Goal: Task Accomplishment & Management: Use online tool/utility

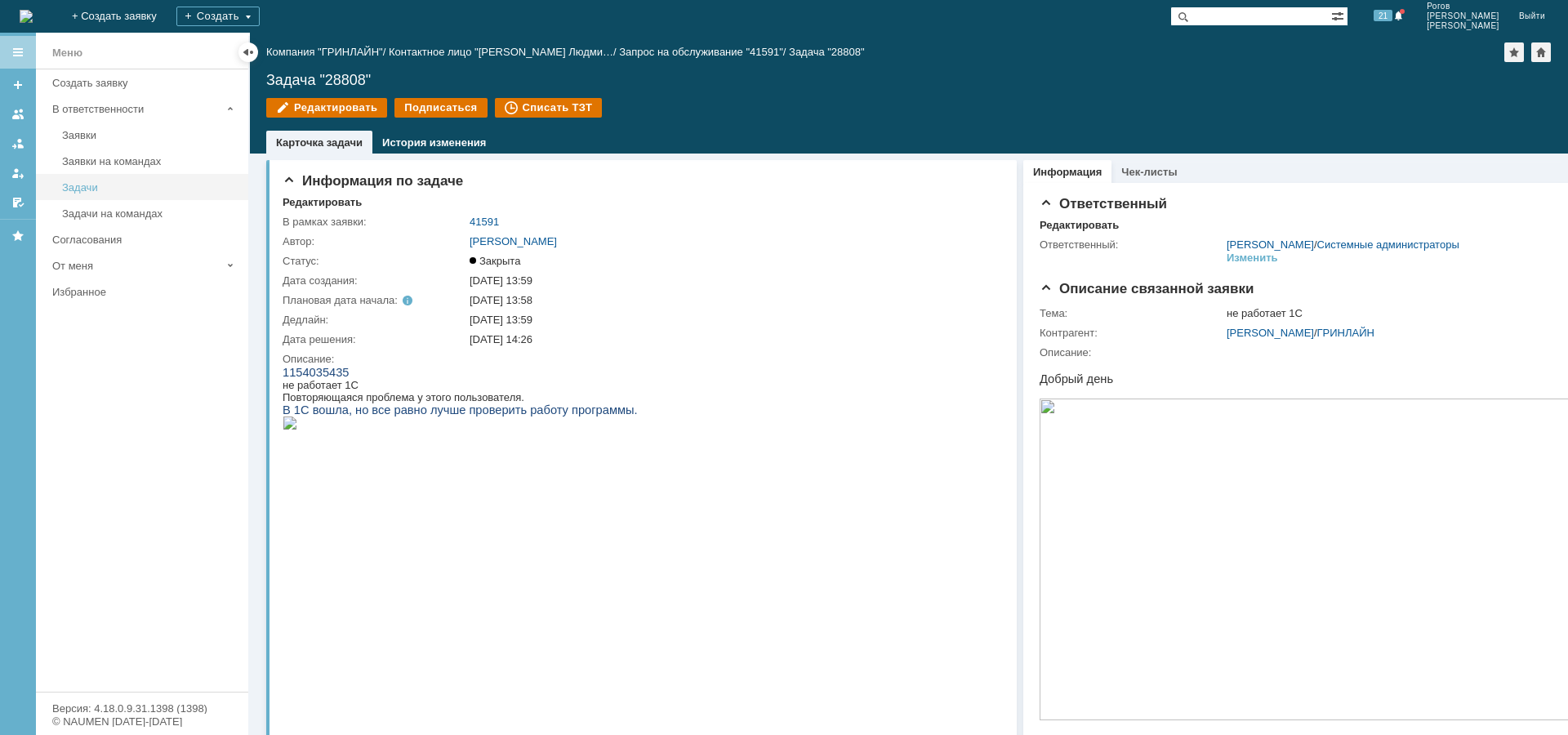
click at [117, 192] on link "Задачи" at bounding box center [150, 188] width 190 height 25
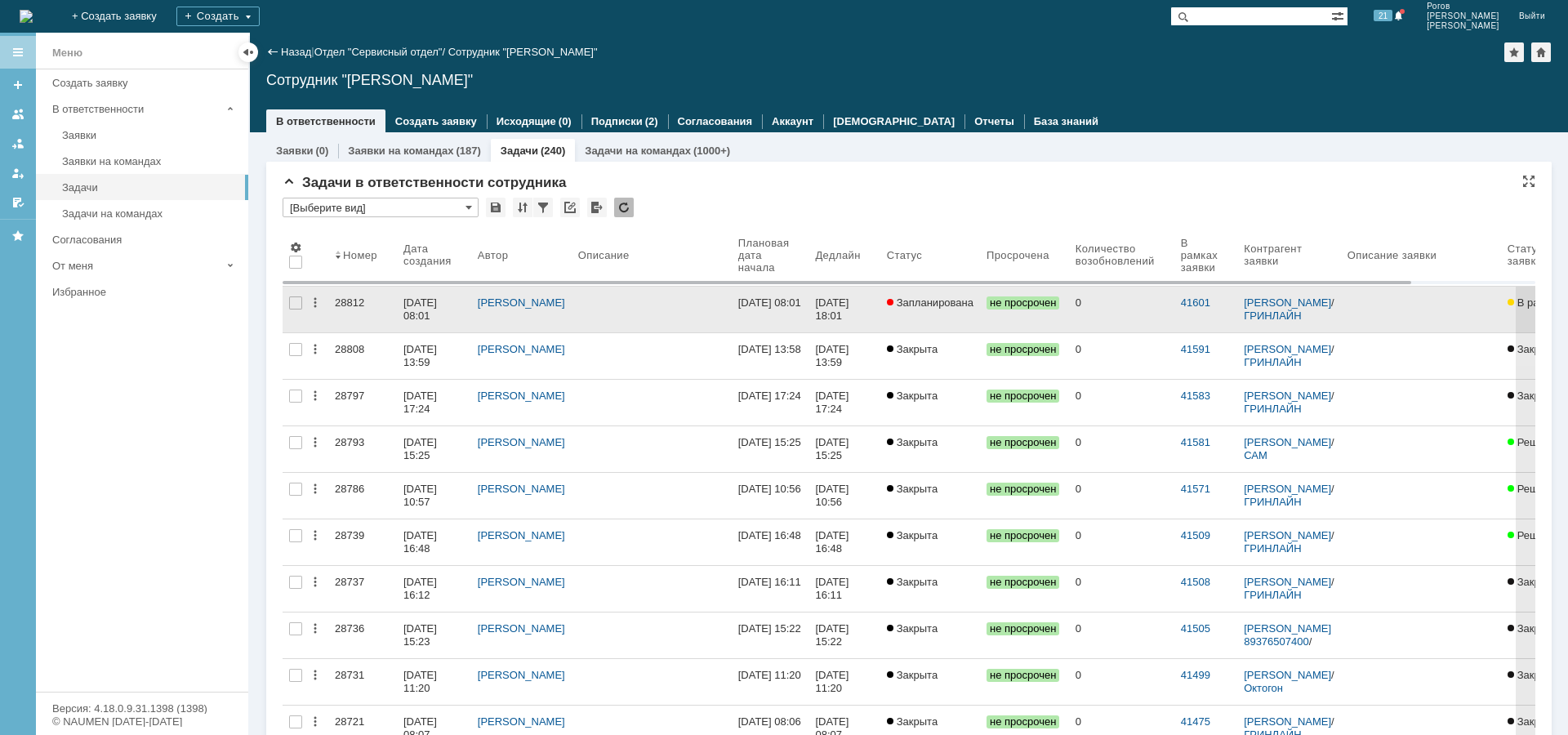
click at [343, 302] on div "28812" at bounding box center [362, 303] width 55 height 14
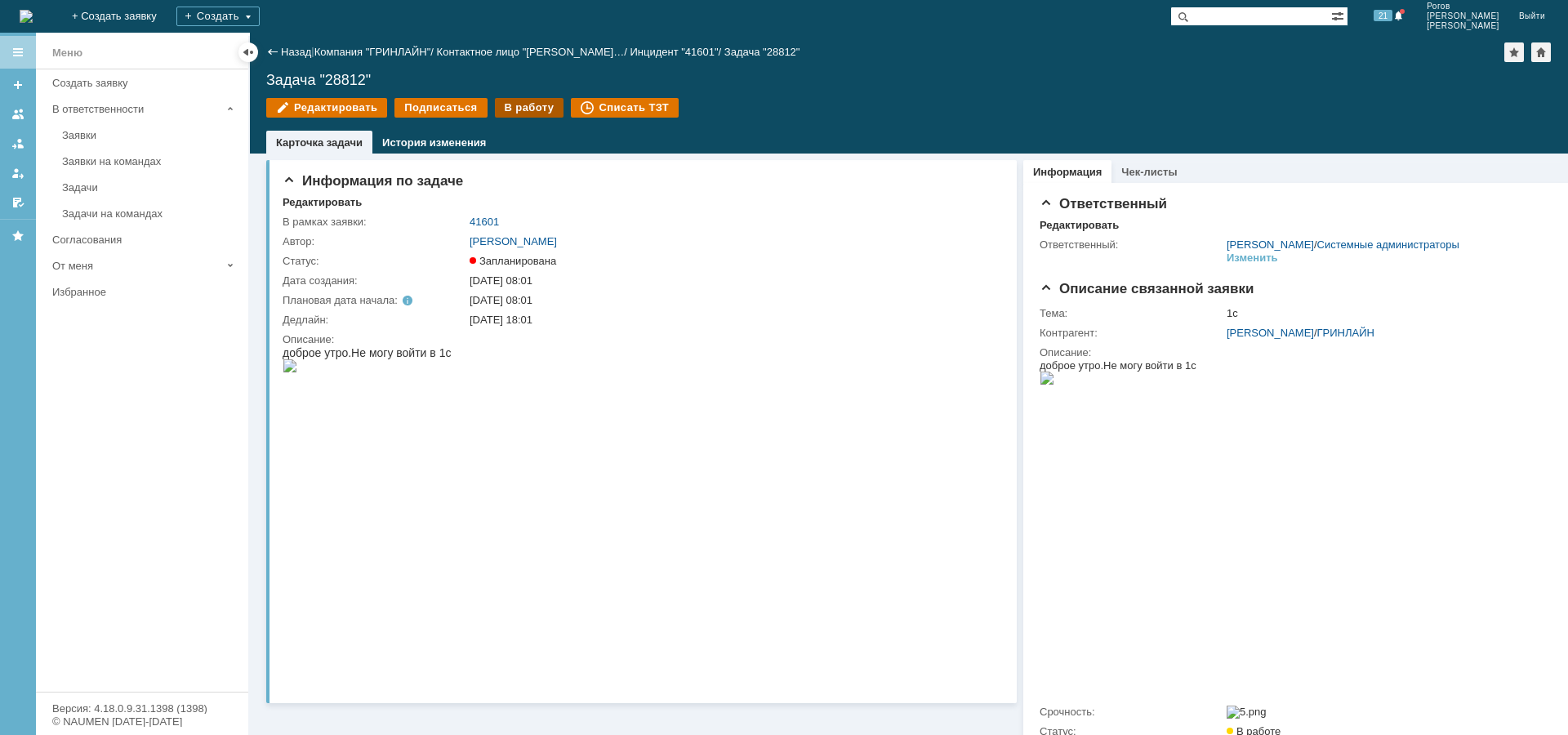
click at [502, 103] on div "В работу" at bounding box center [530, 107] width 70 height 19
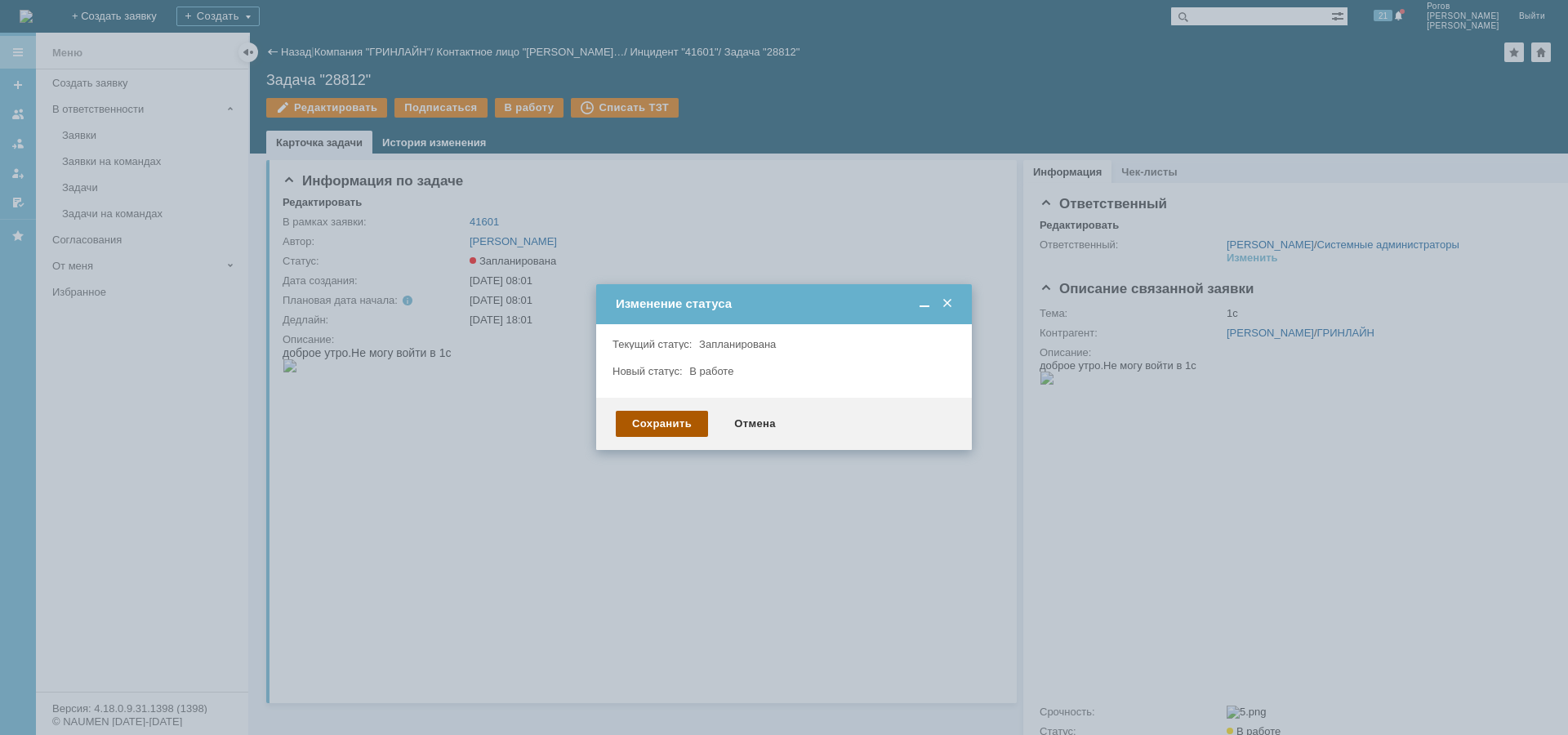
click at [668, 432] on div "Сохранить" at bounding box center [661, 424] width 92 height 26
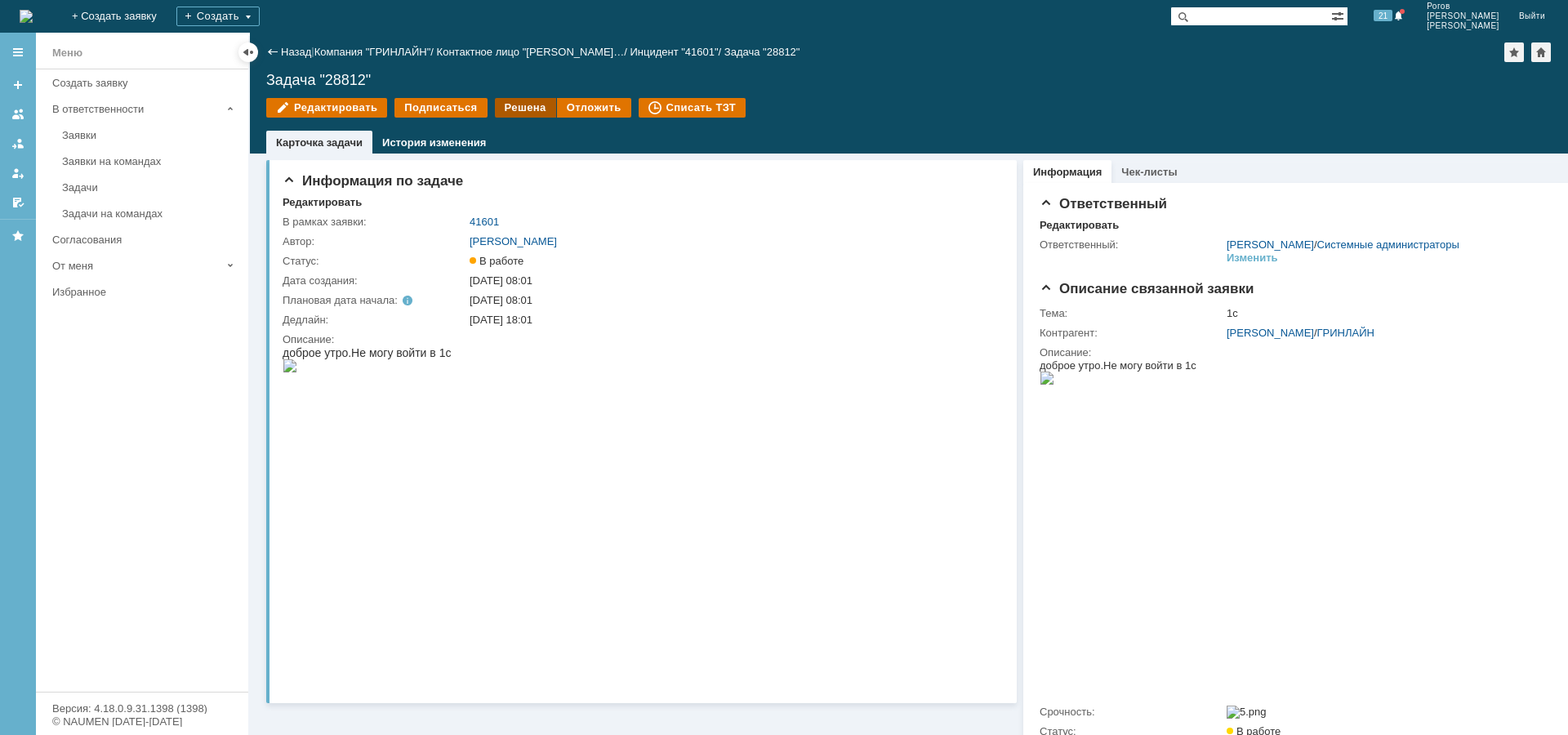
click at [520, 105] on div "Решена" at bounding box center [525, 107] width 61 height 19
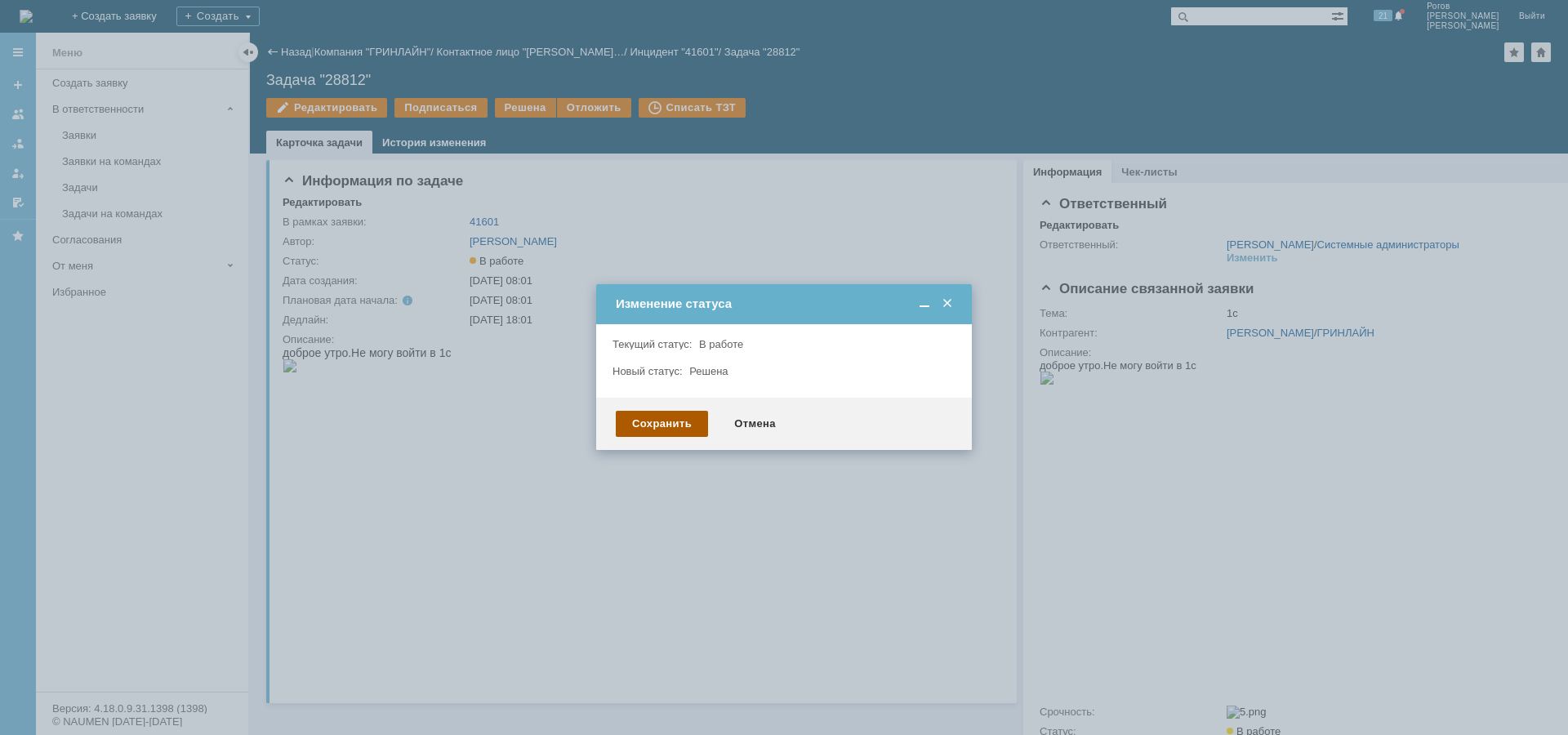
click at [666, 426] on div "Сохранить" at bounding box center [661, 424] width 92 height 26
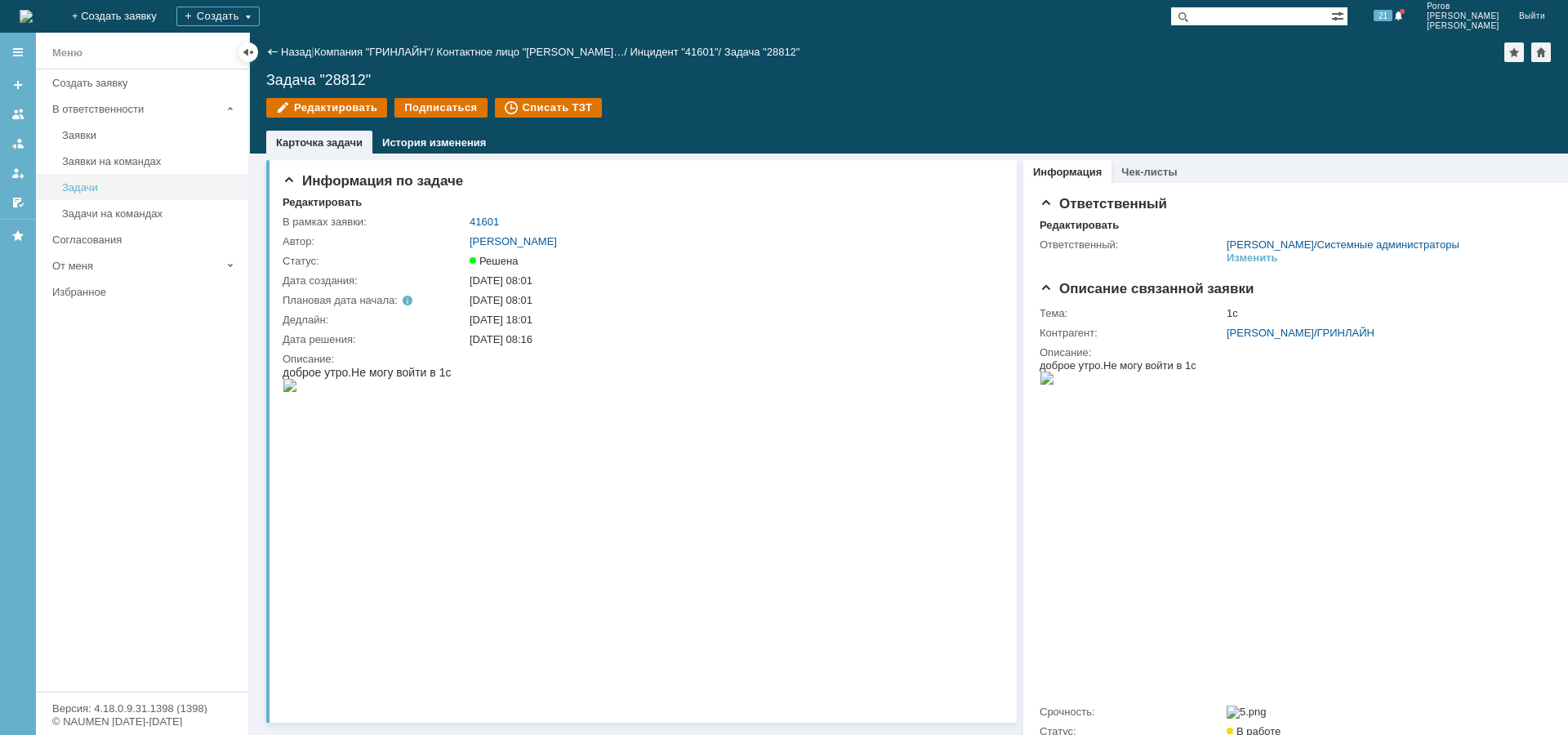
click at [91, 194] on link "Задачи" at bounding box center [150, 188] width 190 height 25
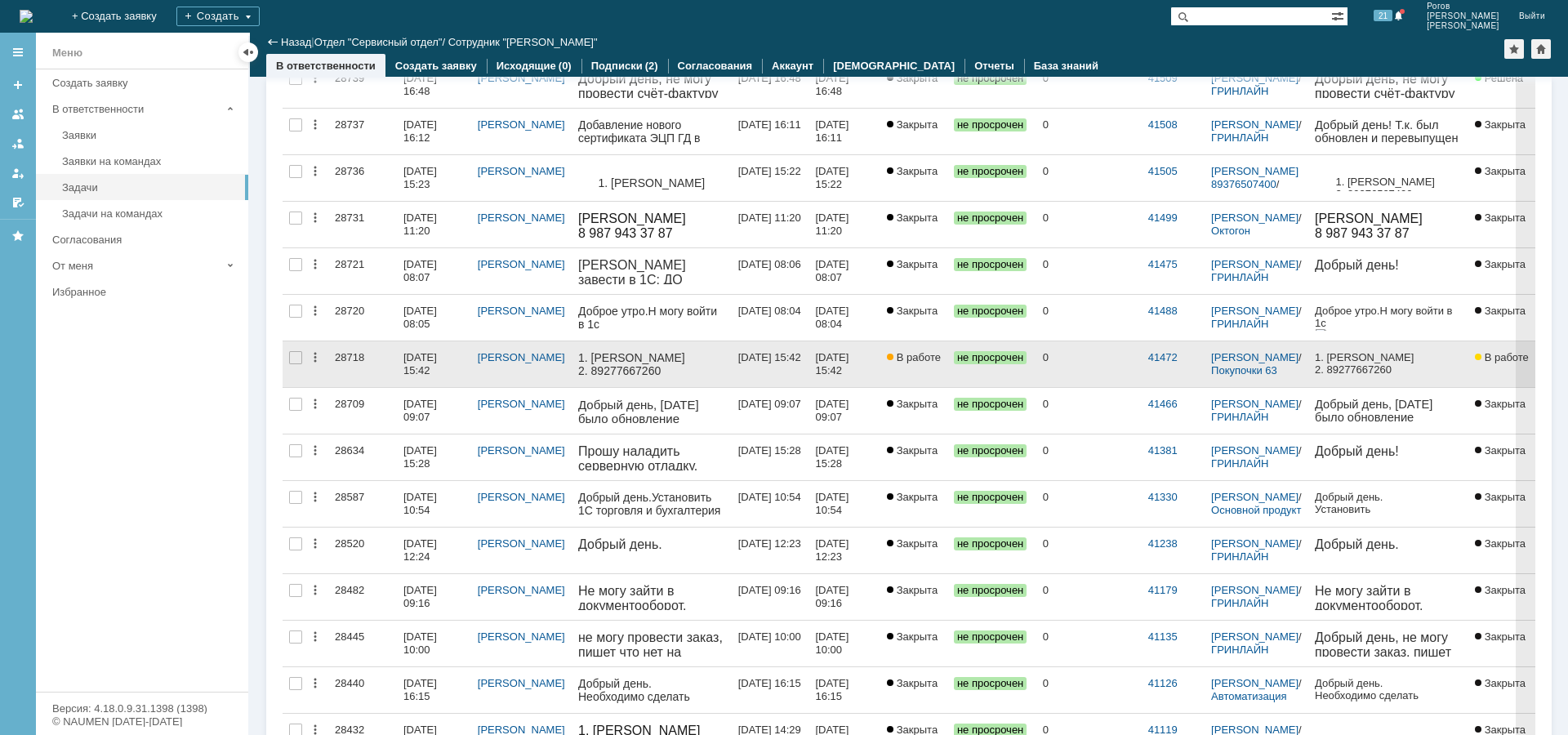
scroll to position [408, 0]
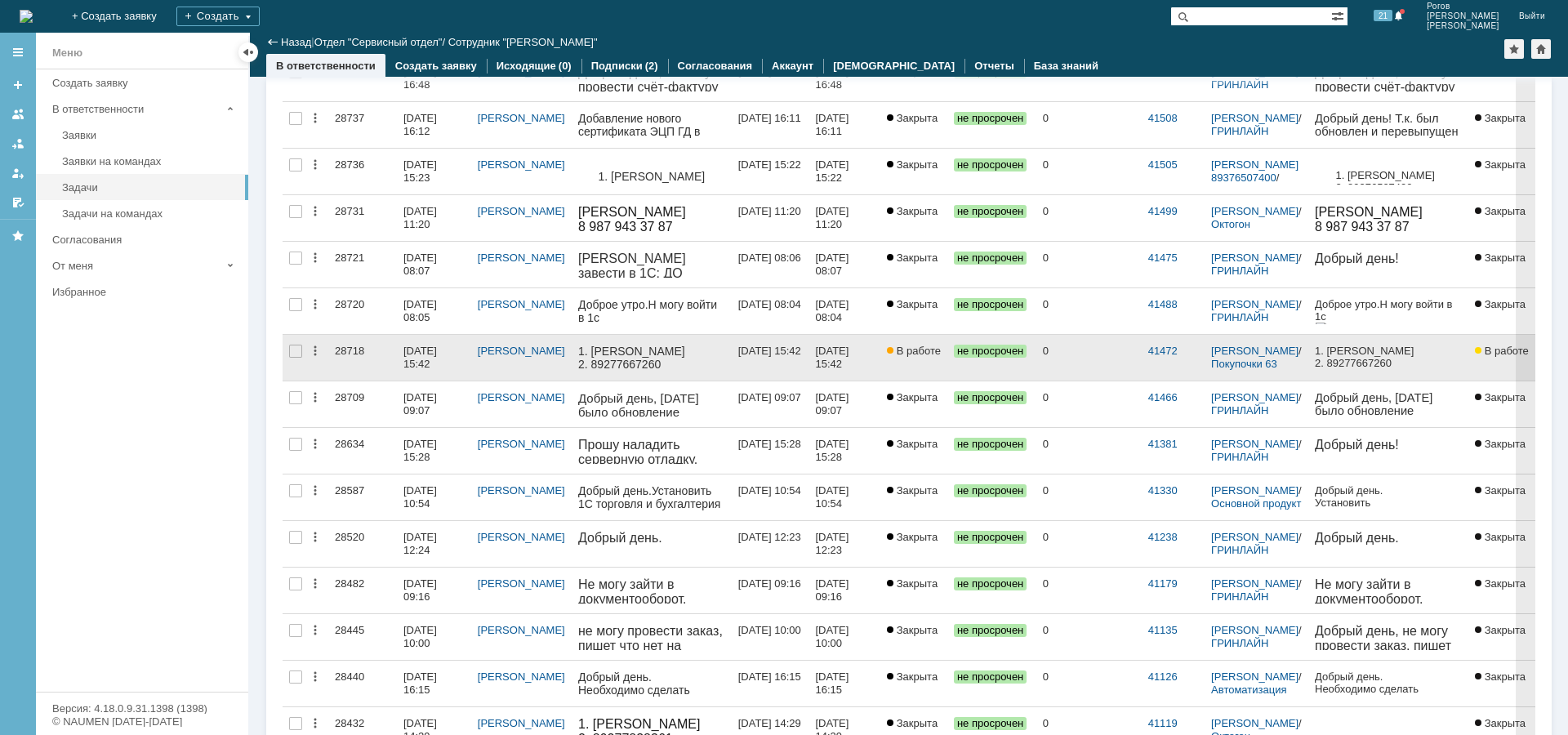
click at [350, 351] on div "28718" at bounding box center [362, 351] width 55 height 14
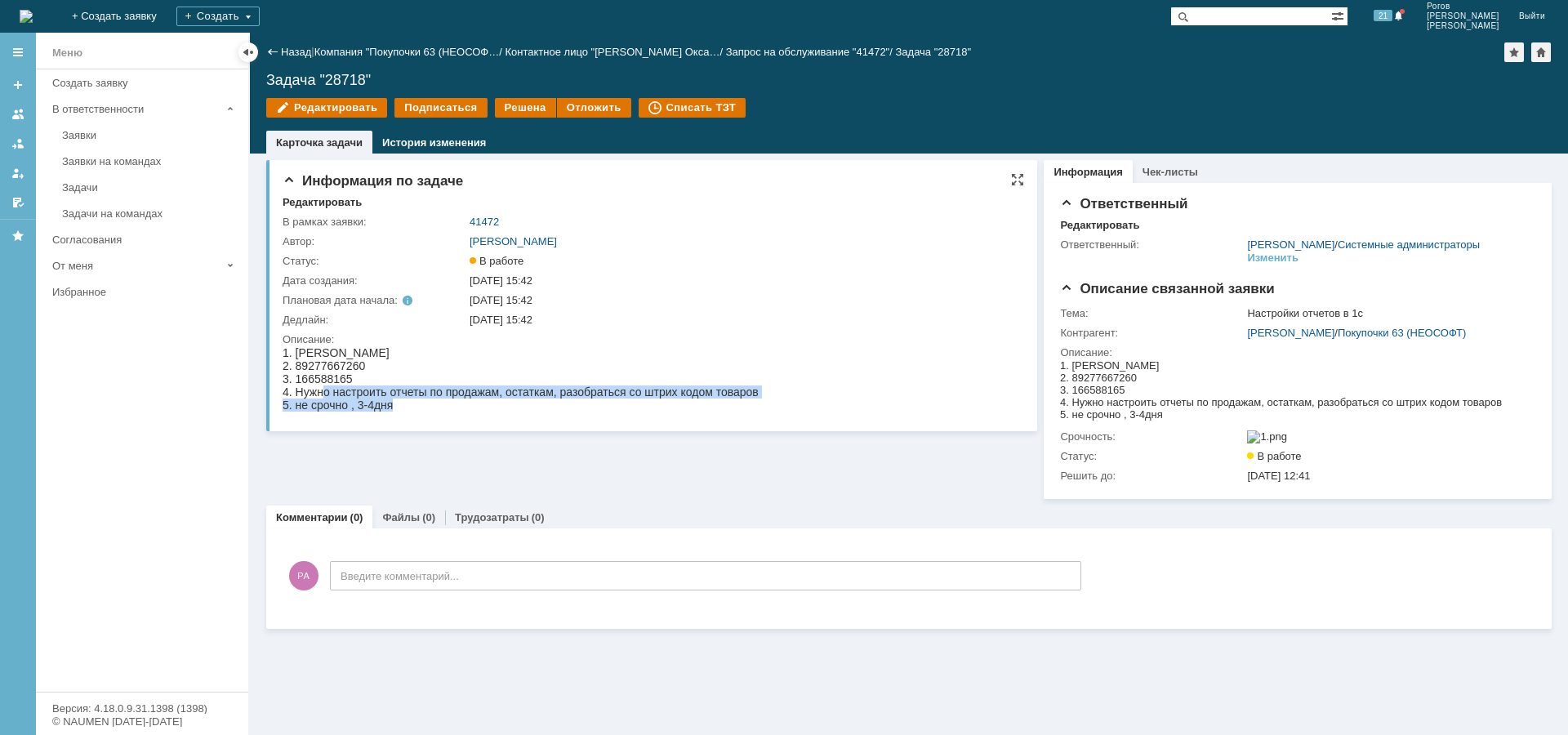
drag, startPoint x: 325, startPoint y: 394, endPoint x: 714, endPoint y: 403, distance: 389.1
click at [760, 394] on html "1. [PERSON_NAME] 2. 89277667260 3. 166588165 4. Нужно настроить отчеты по прода…" at bounding box center [649, 379] width 733 height 66
click at [707, 404] on div "5. не срочно , 3-4дня" at bounding box center [520, 405] width 476 height 14
